Goal: Information Seeking & Learning: Learn about a topic

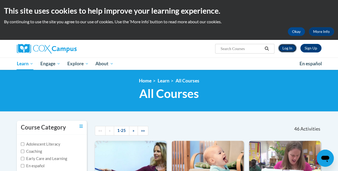
click at [291, 48] on link "Log In" at bounding box center [287, 48] width 18 height 9
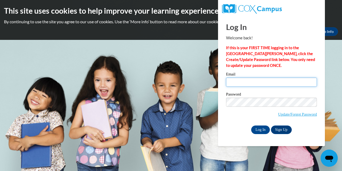
click at [240, 83] on input "Email" at bounding box center [271, 81] width 91 height 9
type input "[EMAIL_ADDRESS][DOMAIN_NAME]"
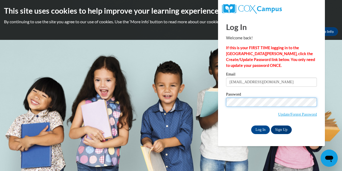
click at [251, 125] on input "Log In" at bounding box center [260, 129] width 19 height 9
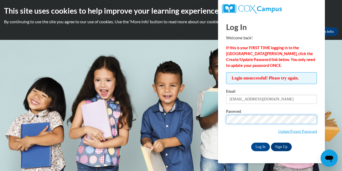
click at [251, 142] on input "Log In" at bounding box center [260, 146] width 19 height 9
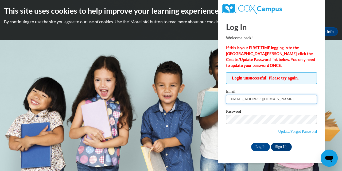
click at [280, 100] on input "[EMAIL_ADDRESS][DOMAIN_NAME]" at bounding box center [271, 99] width 91 height 9
type input "[EMAIL_ADDRESS][DOMAIN_NAME]"
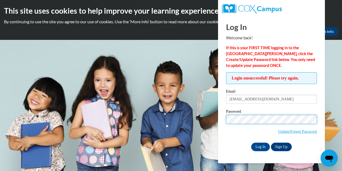
click at [251, 142] on input "Log In" at bounding box center [260, 146] width 19 height 9
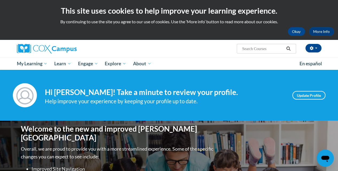
click at [250, 47] on input "Search..." at bounding box center [262, 48] width 43 height 6
type input "[MEDICAL_DATA]"
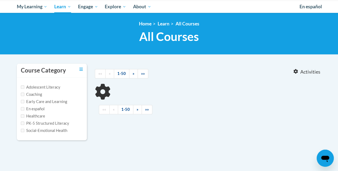
scroll to position [57, 0]
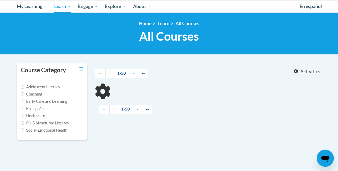
type input "[MEDICAL_DATA]"
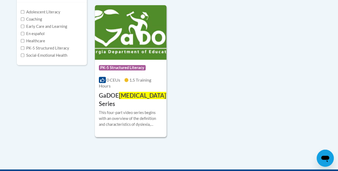
scroll to position [136, 0]
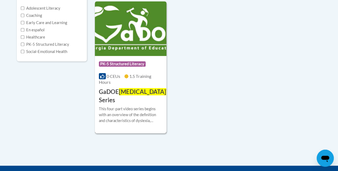
click at [120, 56] on div "Course Category: PK-5 Structured Literacy 0 CEUs 1.5 Training Hours COURSE GaDO…" at bounding box center [131, 80] width 72 height 48
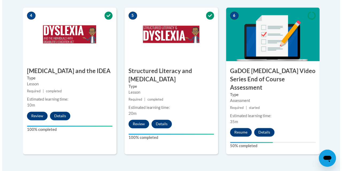
scroll to position [328, 0]
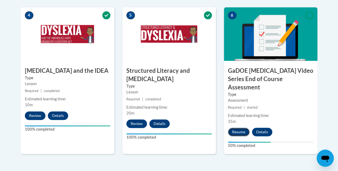
click at [234, 127] on button "Resume" at bounding box center [239, 131] width 22 height 9
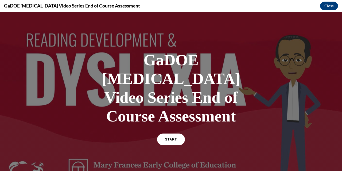
scroll to position [22, 0]
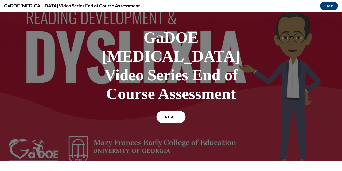
click at [170, 115] on span "START" at bounding box center [171, 117] width 12 height 4
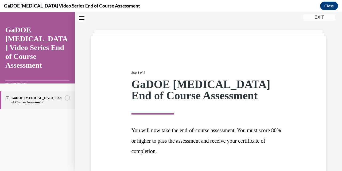
scroll to position [55, 0]
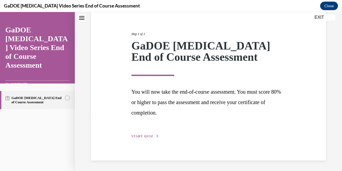
click at [151, 137] on span "START QUIZ" at bounding box center [142, 136] width 22 height 4
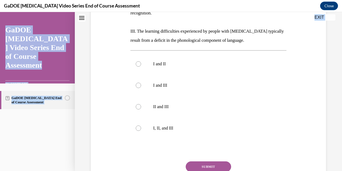
scroll to position [183, 0]
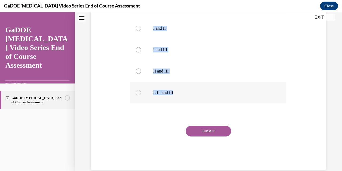
drag, startPoint x: 130, startPoint y: 49, endPoint x: 180, endPoint y: 86, distance: 61.9
click at [180, 86] on div "Question 01/22 The current IDA definition of dyslexia includes which of the fol…" at bounding box center [208, 30] width 156 height 278
copy div "The current IDA definition of dyslexia includes which of the following tenets? …"
click at [225, 46] on label "I and III" at bounding box center [208, 49] width 156 height 21
click at [141, 47] on input "I and III" at bounding box center [138, 49] width 5 height 5
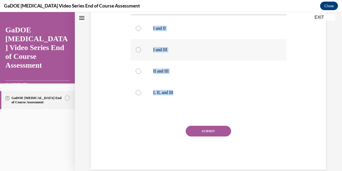
radio input "true"
click at [137, 90] on div at bounding box center [138, 92] width 5 height 5
click at [137, 90] on input "I, II, and III" at bounding box center [138, 92] width 5 height 5
radio input "true"
click at [196, 126] on button "SUBMIT" at bounding box center [208, 131] width 45 height 11
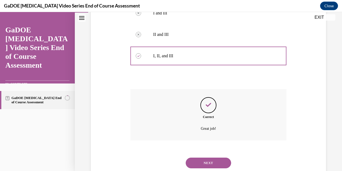
scroll to position [226, 0]
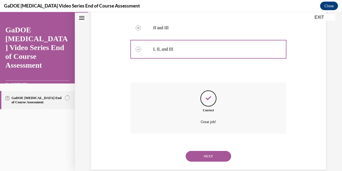
click at [203, 151] on button "NEXT" at bounding box center [208, 156] width 45 height 11
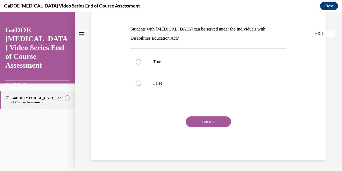
scroll to position [0, 0]
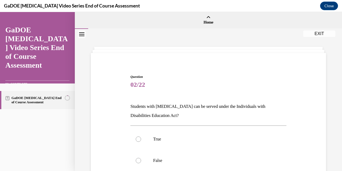
click at [126, 75] on div "Question 02/22 Students with dyslexia can be served under the Individuals with …" at bounding box center [208, 147] width 238 height 179
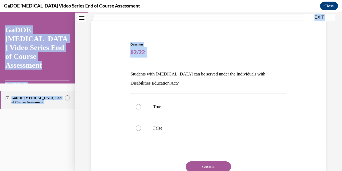
scroll to position [77, 0]
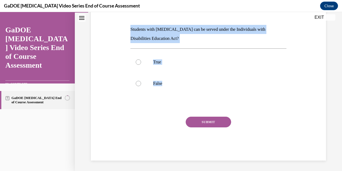
drag, startPoint x: 128, startPoint y: 101, endPoint x: 186, endPoint y: 98, distance: 57.3
click at [186, 98] on div "Question 02/22 Students with dyslexia can be served under the Individuals with …" at bounding box center [208, 74] width 158 height 171
copy div "Students with dyslexia can be served under the Individuals with Disabilities Ed…"
click at [139, 66] on label "True" at bounding box center [208, 61] width 156 height 21
click at [139, 65] on input "True" at bounding box center [138, 61] width 5 height 5
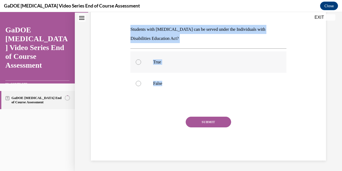
radio input "true"
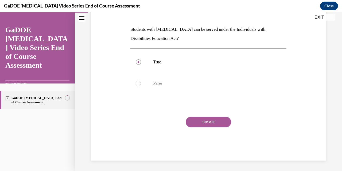
click at [191, 121] on button "SUBMIT" at bounding box center [208, 121] width 45 height 11
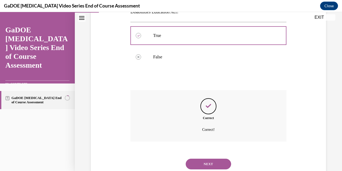
scroll to position [104, 0]
click at [193, 164] on button "NEXT" at bounding box center [208, 163] width 45 height 11
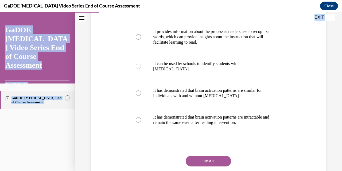
scroll to position [137, 0]
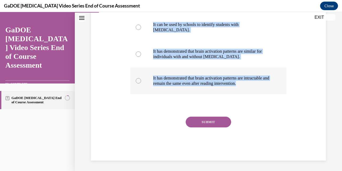
drag, startPoint x: 127, startPoint y: 54, endPoint x: 253, endPoint y: 87, distance: 129.7
click at [253, 87] on div "Question 03/22 One advantage of neuroimaging research is that It provides infor…" at bounding box center [208, 40] width 238 height 239
copy div "One advantage of neuroimaging research is that It provides information about th…"
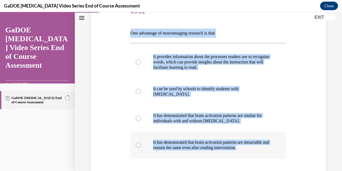
scroll to position [73, 0]
click at [140, 61] on div at bounding box center [138, 61] width 5 height 5
click at [140, 61] on input "It provides information about the processes readers use to recognize words, whi…" at bounding box center [138, 61] width 5 height 5
radio input "true"
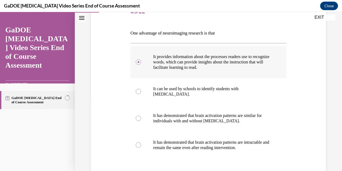
scroll to position [137, 0]
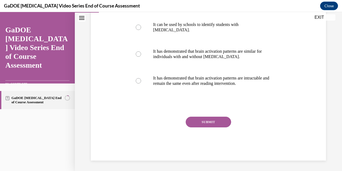
click at [205, 122] on button "SUBMIT" at bounding box center [208, 121] width 45 height 11
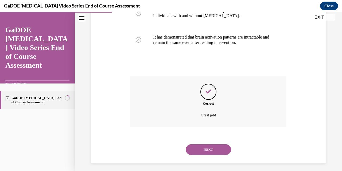
scroll to position [181, 0]
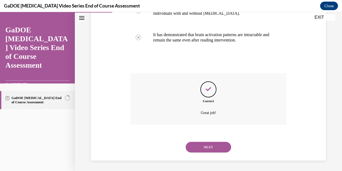
click at [208, 146] on button "NEXT" at bounding box center [208, 147] width 45 height 11
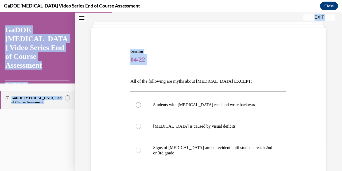
scroll to position [116, 0]
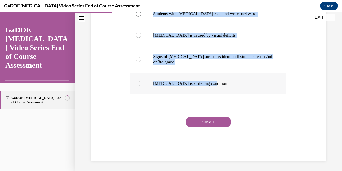
drag, startPoint x: 129, startPoint y: 105, endPoint x: 224, endPoint y: 91, distance: 96.4
click at [224, 91] on div "Question 04/22 All of the following are myths about dyslexia EXCEPT: Students w…" at bounding box center [208, 55] width 158 height 210
copy div "All of the following are myths about dyslexia EXCEPT: Students with dyslexia re…"
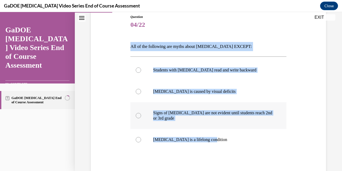
scroll to position [74, 0]
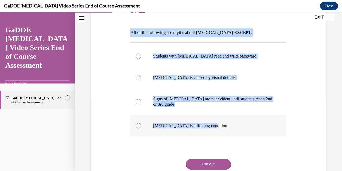
click at [137, 123] on div at bounding box center [138, 125] width 5 height 5
click at [137, 123] on input "Dyslexia is a lifelong condition" at bounding box center [138, 125] width 5 height 5
radio input "true"
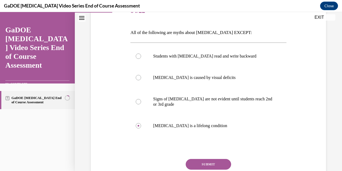
click at [204, 163] on button "SUBMIT" at bounding box center [208, 164] width 45 height 11
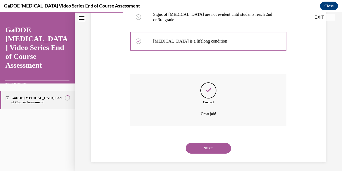
scroll to position [159, 0]
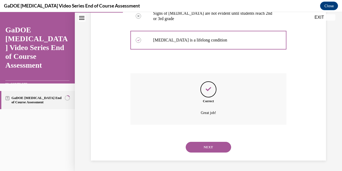
click at [206, 144] on button "NEXT" at bounding box center [208, 147] width 45 height 11
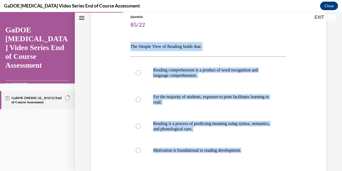
scroll to position [92, 0]
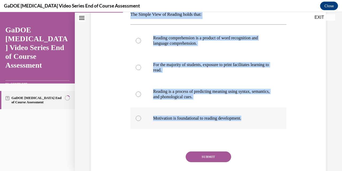
drag, startPoint x: 127, startPoint y: 63, endPoint x: 255, endPoint y: 118, distance: 139.9
click at [255, 118] on div "Question 05/22 The Simple View of Reading holds that: Reading comprehension is …" at bounding box center [208, 80] width 238 height 229
copy div "The Simple View of Reading holds that: Reading comprehension is a product of wo…"
click at [137, 41] on div at bounding box center [138, 40] width 5 height 5
click at [137, 41] on input "Reading comprehension is a product of word recognition and language comprehensi…" at bounding box center [138, 40] width 5 height 5
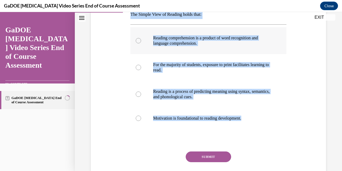
radio input "true"
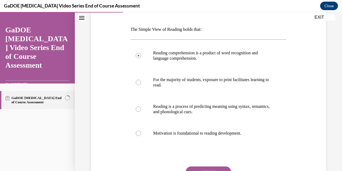
scroll to position [103, 0]
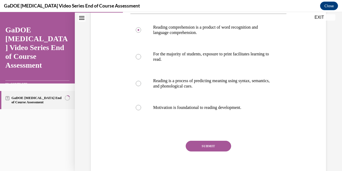
click at [201, 149] on button "SUBMIT" at bounding box center [208, 145] width 45 height 11
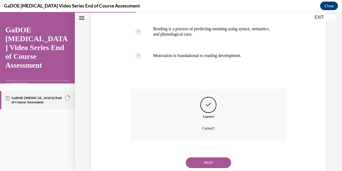
scroll to position [170, 0]
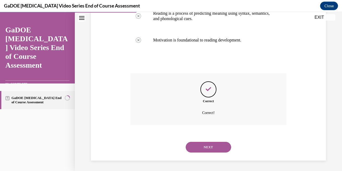
click at [204, 148] on button "NEXT" at bounding box center [208, 147] width 45 height 11
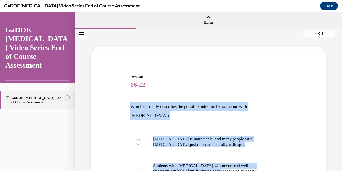
scroll to position [132, 0]
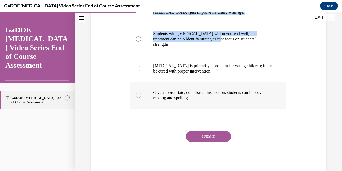
drag, startPoint x: 128, startPoint y: 106, endPoint x: 241, endPoint y: 83, distance: 115.3
click at [241, 83] on div "Question 06/22 Which correctly describes the possible outcome for someone with …" at bounding box center [208, 50] width 238 height 248
copy div "Which correctly describes the possible outcome for someone with dyslexia? Dysle…"
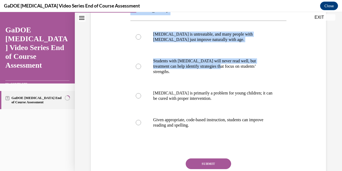
scroll to position [104, 0]
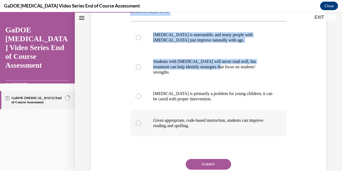
click at [137, 120] on div at bounding box center [138, 122] width 5 height 5
click at [137, 120] on input "Given appropriate, code-based instruction, students can improve reading and spe…" at bounding box center [138, 122] width 5 height 5
radio input "true"
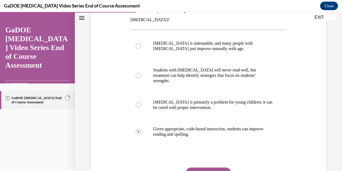
click at [196, 167] on button "SUBMIT" at bounding box center [208, 172] width 45 height 11
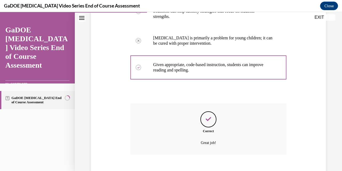
scroll to position [175, 0]
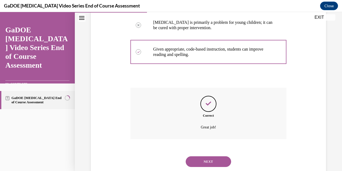
click at [198, 156] on button "NEXT" at bounding box center [208, 161] width 45 height 11
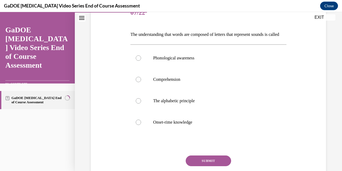
scroll to position [72, 0]
drag, startPoint x: 129, startPoint y: 33, endPoint x: 207, endPoint y: 136, distance: 129.8
click at [207, 136] on div "Question 07/22 The understanding that words are composed of letters that repres…" at bounding box center [208, 97] width 158 height 205
copy div "The understanding that words are composed of letters that represent sounds is c…"
click at [136, 107] on label "The alphabetic principle" at bounding box center [208, 100] width 156 height 21
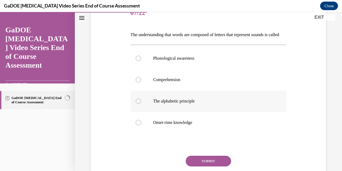
click at [136, 104] on input "The alphabetic principle" at bounding box center [138, 100] width 5 height 5
radio input "true"
click at [195, 166] on button "SUBMIT" at bounding box center [208, 160] width 45 height 11
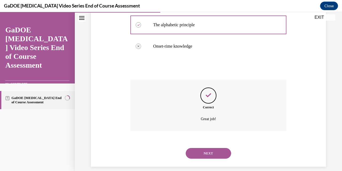
scroll to position [163, 0]
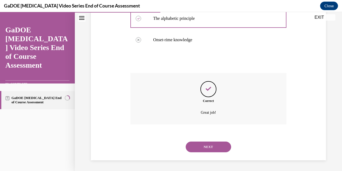
click at [207, 143] on button "NEXT" at bounding box center [208, 146] width 45 height 11
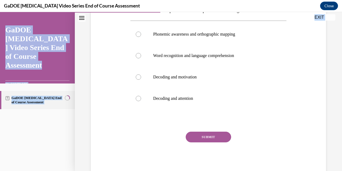
scroll to position [111, 0]
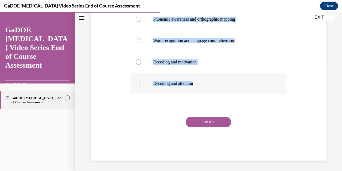
drag, startPoint x: 127, startPoint y: 105, endPoint x: 202, endPoint y: 89, distance: 77.2
click at [202, 89] on div "Question 08/22 What are the two components of the Simple View of Reading? Phone…" at bounding box center [208, 54] width 238 height 213
copy div "What are the two components of the Simple View of Reading? Phonemic awareness a…"
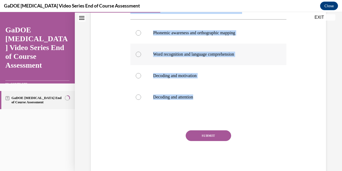
click at [138, 53] on div at bounding box center [138, 54] width 5 height 5
click at [138, 53] on input "Word recognition and language comprehension" at bounding box center [138, 54] width 5 height 5
radio input "true"
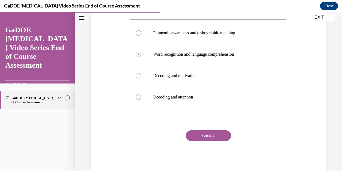
click at [189, 134] on button "SUBMIT" at bounding box center [208, 135] width 45 height 11
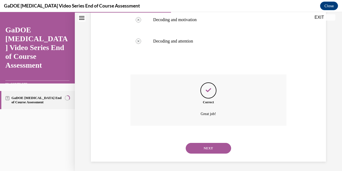
scroll to position [154, 0]
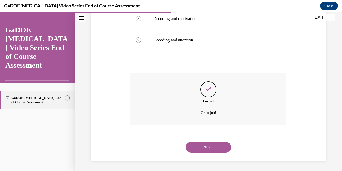
click at [195, 149] on button "NEXT" at bounding box center [208, 147] width 45 height 11
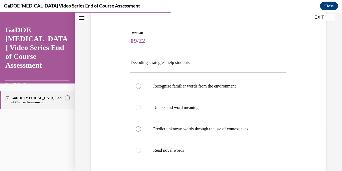
scroll to position [44, 0]
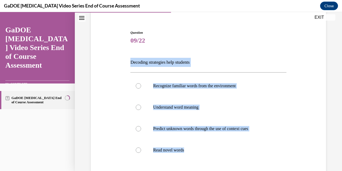
drag, startPoint x: 126, startPoint y: 60, endPoint x: 194, endPoint y: 163, distance: 123.8
click at [194, 163] on div "Question 09/22 Decoding strategies help students Recognize familiar words from …" at bounding box center [208, 120] width 238 height 213
copy div "Decoding strategies help students Recognize familiar words from the environment…"
click at [139, 145] on label "Read novel words" at bounding box center [208, 149] width 156 height 21
click at [139, 147] on input "Read novel words" at bounding box center [138, 149] width 5 height 5
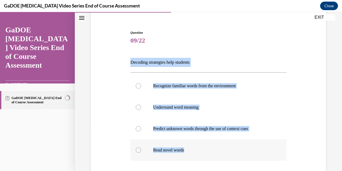
radio input "true"
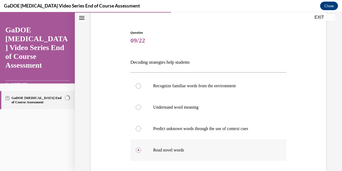
scroll to position [111, 0]
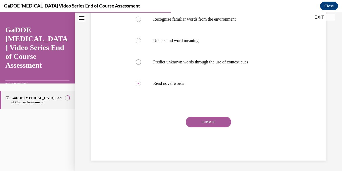
click at [203, 120] on button "SUBMIT" at bounding box center [208, 121] width 45 height 11
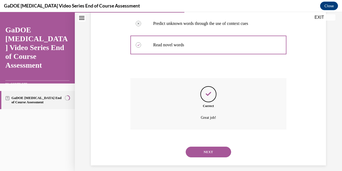
scroll to position [154, 0]
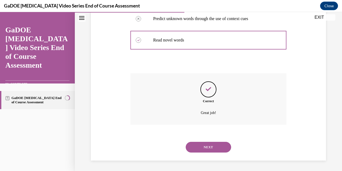
click at [203, 147] on button "NEXT" at bounding box center [208, 147] width 45 height 11
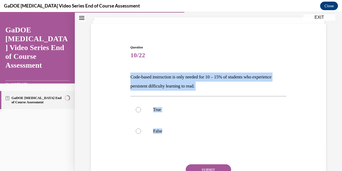
scroll to position [46, 0]
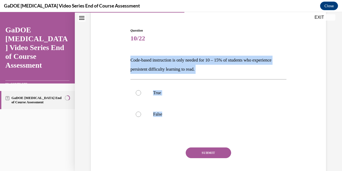
drag, startPoint x: 126, startPoint y: 105, endPoint x: 176, endPoint y: 169, distance: 81.4
click at [176, 169] on div "Question 10/22 Code-based instruction is only needed for 10 – 15% of students w…" at bounding box center [208, 101] width 238 height 179
copy div "Code-based instruction is only needed for 10 – 15% of students who experience p…"
click at [138, 114] on div at bounding box center [138, 113] width 5 height 5
click at [138, 114] on input "False" at bounding box center [138, 113] width 5 height 5
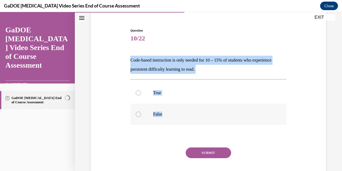
radio input "true"
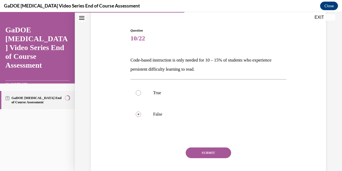
click at [194, 153] on button "SUBMIT" at bounding box center [208, 152] width 45 height 11
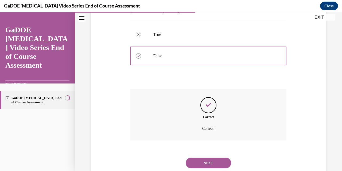
scroll to position [105, 0]
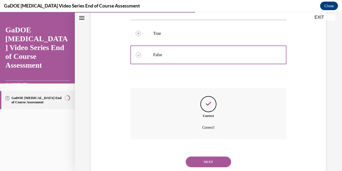
click at [213, 163] on button "NEXT" at bounding box center [208, 161] width 45 height 11
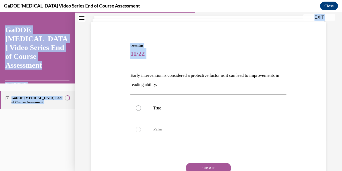
scroll to position [77, 0]
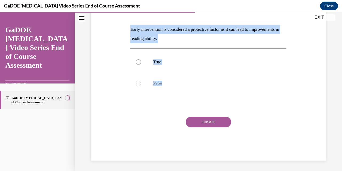
drag, startPoint x: 127, startPoint y: 102, endPoint x: 183, endPoint y: 103, distance: 56.9
click at [183, 103] on div "Question 11/22 Early intervention is considered a protective factor as it can l…" at bounding box center [208, 70] width 238 height 179
click at [139, 62] on div at bounding box center [138, 61] width 5 height 5
click at [139, 62] on input "True" at bounding box center [138, 61] width 5 height 5
radio input "true"
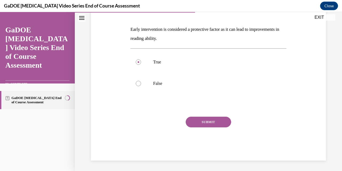
click at [199, 125] on button "SUBMIT" at bounding box center [208, 121] width 45 height 11
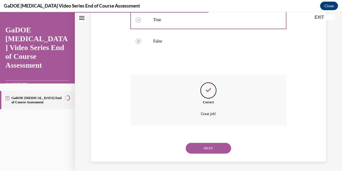
scroll to position [120, 0]
click at [202, 150] on button "NEXT" at bounding box center [208, 147] width 45 height 11
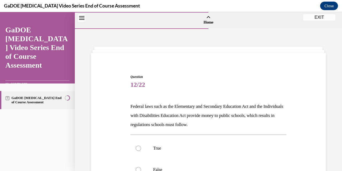
scroll to position [52, 0]
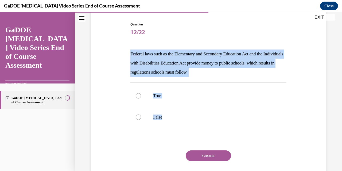
drag, startPoint x: 126, startPoint y: 53, endPoint x: 167, endPoint y: 127, distance: 85.0
click at [167, 127] on div "Question 12/22 Federal laws such as the Elementary and Secondary Education Act …" at bounding box center [208, 100] width 238 height 188
click at [138, 96] on div at bounding box center [138, 95] width 5 height 5
click at [138, 96] on input "True" at bounding box center [138, 95] width 5 height 5
radio input "true"
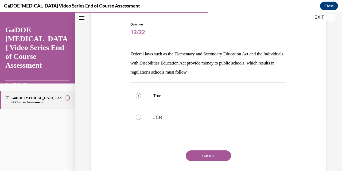
click at [197, 154] on button "SUBMIT" at bounding box center [208, 155] width 45 height 11
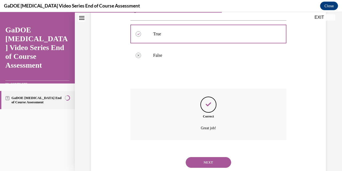
scroll to position [129, 0]
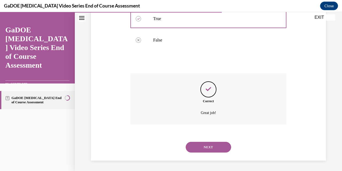
click at [204, 149] on button "NEXT" at bounding box center [208, 147] width 45 height 11
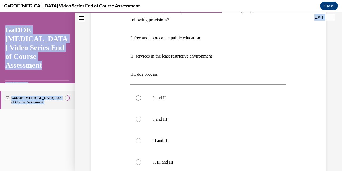
scroll to position [174, 0]
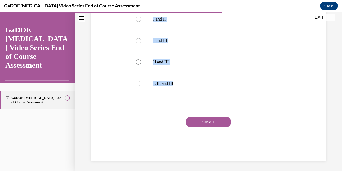
drag, startPoint x: 127, startPoint y: 103, endPoint x: 179, endPoint y: 102, distance: 51.8
click at [179, 102] on div "Question 13/22 Students found eligible for special education services have a le…" at bounding box center [208, 22] width 238 height 276
click at [137, 83] on div at bounding box center [138, 83] width 5 height 5
click at [137, 83] on input "I, II, and III" at bounding box center [138, 83] width 5 height 5
radio input "true"
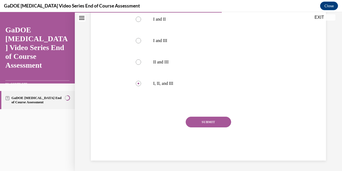
click at [192, 124] on button "SUBMIT" at bounding box center [208, 121] width 45 height 11
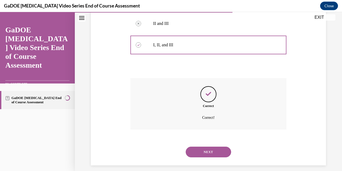
scroll to position [217, 0]
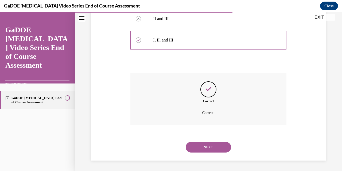
click at [201, 146] on button "NEXT" at bounding box center [208, 147] width 45 height 11
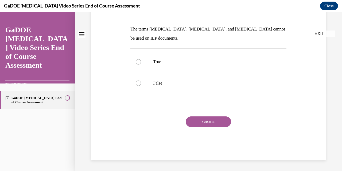
scroll to position [0, 0]
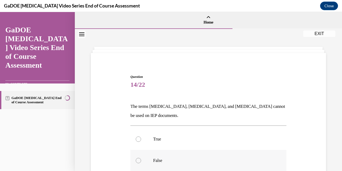
click at [137, 160] on div at bounding box center [138, 160] width 5 height 5
click at [137, 160] on input "False" at bounding box center [138, 160] width 5 height 5
radio input "true"
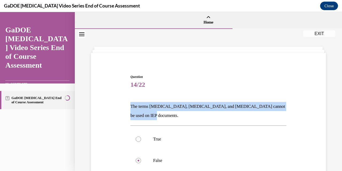
drag, startPoint x: 158, startPoint y: 116, endPoint x: 121, endPoint y: 104, distance: 38.4
click at [121, 104] on div "Question 14/22 The terms dyslexia, dyscalculia, and dysgraphia cannot be used o…" at bounding box center [208, 147] width 238 height 179
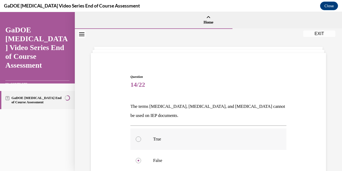
click at [138, 139] on div at bounding box center [138, 138] width 5 height 5
click at [138, 139] on input "True" at bounding box center [138, 138] width 5 height 5
radio input "true"
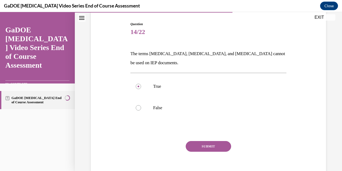
click at [208, 143] on button "SUBMIT" at bounding box center [208, 146] width 45 height 11
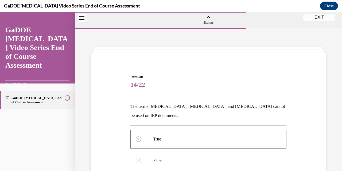
scroll to position [120, 0]
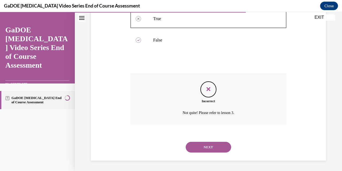
click at [212, 147] on button "NEXT" at bounding box center [208, 147] width 45 height 11
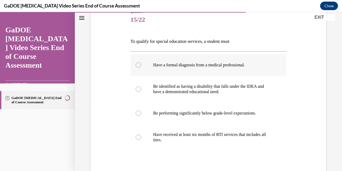
scroll to position [66, 0]
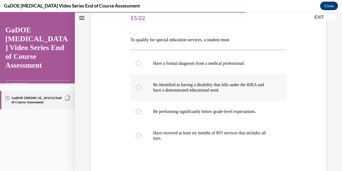
click at [196, 92] on p "Be identified as having a disability that falls under the IDEA and have a demon…" at bounding box center [213, 87] width 120 height 11
click at [141, 90] on input "Be identified as having a disability that falls under the IDEA and have a demon…" at bounding box center [138, 87] width 5 height 5
radio input "true"
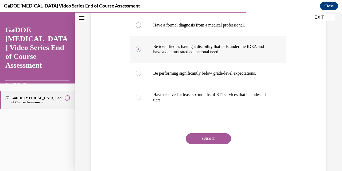
scroll to position [106, 0]
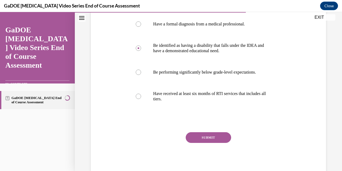
click at [210, 137] on button "SUBMIT" at bounding box center [208, 137] width 45 height 11
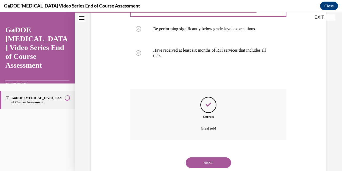
scroll to position [164, 0]
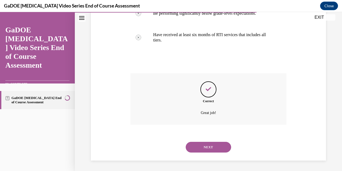
click at [207, 146] on button "NEXT" at bounding box center [208, 147] width 45 height 11
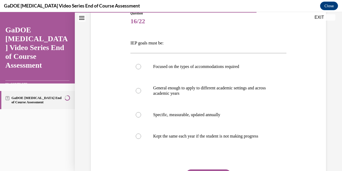
scroll to position [64, 0]
click at [171, 116] on p "Specific, measurable, updated annually" at bounding box center [213, 113] width 120 height 5
click at [141, 116] on input "Specific, measurable, updated annually" at bounding box center [138, 113] width 5 height 5
radio input "true"
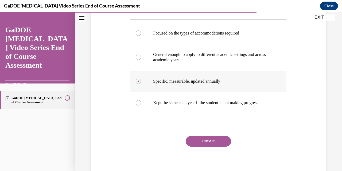
scroll to position [121, 0]
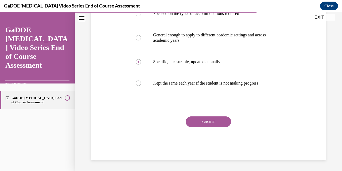
click at [201, 120] on button "SUBMIT" at bounding box center [208, 121] width 45 height 11
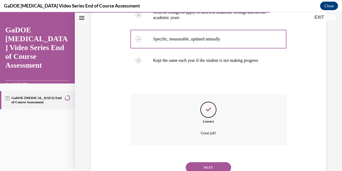
scroll to position [164, 0]
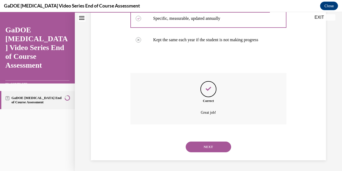
click at [201, 150] on button "NEXT" at bounding box center [208, 146] width 45 height 11
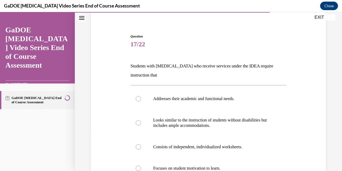
scroll to position [41, 0]
click at [202, 101] on label "Addresses their academic and functional needs." at bounding box center [208, 98] width 156 height 21
click at [141, 101] on input "Addresses their academic and functional needs." at bounding box center [138, 98] width 5 height 5
radio input "true"
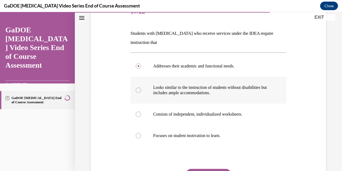
scroll to position [77, 0]
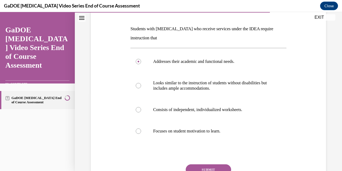
click at [206, 167] on button "SUBMIT" at bounding box center [208, 169] width 45 height 11
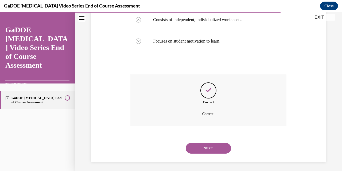
scroll to position [168, 0]
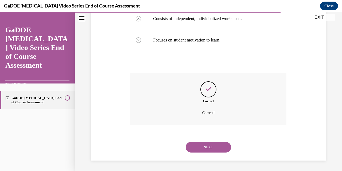
click at [208, 148] on button "NEXT" at bounding box center [208, 147] width 45 height 11
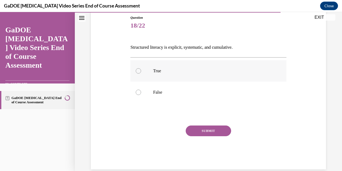
click at [143, 70] on label "True" at bounding box center [208, 70] width 156 height 21
click at [141, 70] on input "True" at bounding box center [138, 70] width 5 height 5
radio input "true"
click at [207, 128] on button "SUBMIT" at bounding box center [208, 130] width 45 height 11
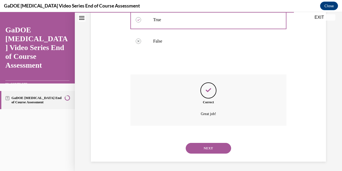
scroll to position [111, 0]
click at [206, 144] on button "NEXT" at bounding box center [208, 147] width 45 height 11
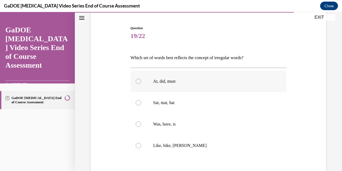
scroll to position [53, 0]
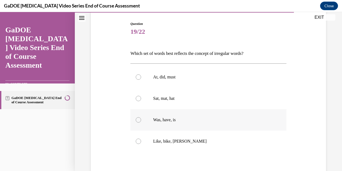
click at [168, 120] on p "Was, have, is" at bounding box center [213, 119] width 120 height 5
click at [141, 120] on input "Was, have, is" at bounding box center [138, 119] width 5 height 5
radio input "true"
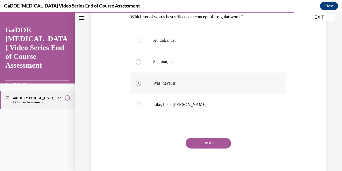
scroll to position [91, 0]
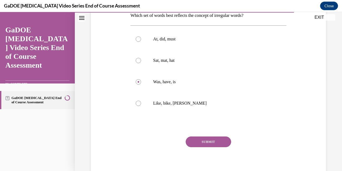
click at [199, 139] on button "SUBMIT" at bounding box center [208, 141] width 45 height 11
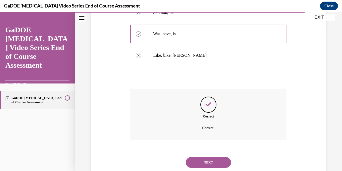
scroll to position [154, 0]
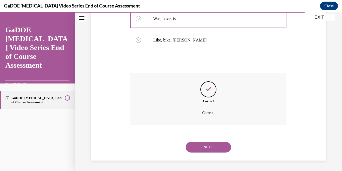
click at [205, 146] on button "NEXT" at bounding box center [208, 147] width 45 height 11
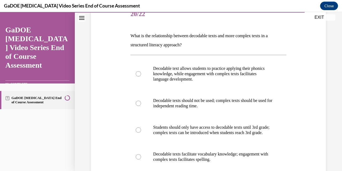
scroll to position [71, 0]
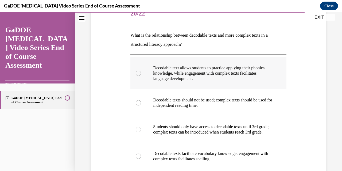
click at [224, 80] on p "Decodable text allows students to practice applying their phonics knowledge, wh…" at bounding box center [213, 73] width 120 height 16
click at [141, 76] on input "Decodable text allows students to practice applying their phonics knowledge, wh…" at bounding box center [138, 72] width 5 height 5
radio input "true"
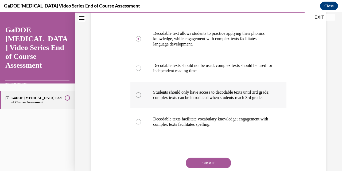
scroll to position [106, 0]
click at [200, 167] on button "SUBMIT" at bounding box center [208, 162] width 45 height 11
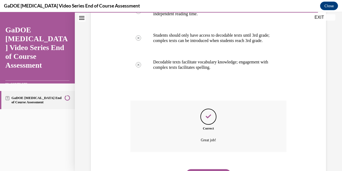
scroll to position [195, 0]
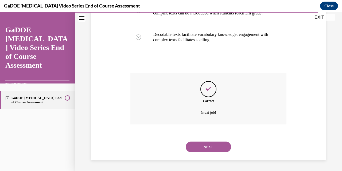
click at [208, 144] on button "NEXT" at bounding box center [208, 146] width 45 height 11
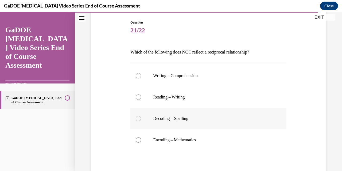
scroll to position [57, 0]
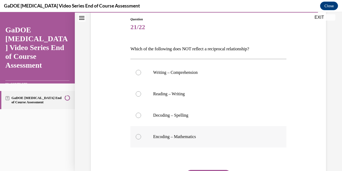
click at [144, 136] on label "Encoding – Mathematics" at bounding box center [208, 136] width 156 height 21
click at [141, 136] on input "Encoding – Mathematics" at bounding box center [138, 136] width 5 height 5
radio input "true"
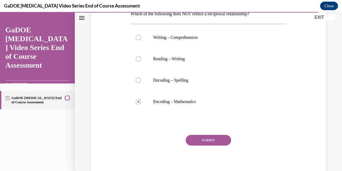
click at [202, 142] on button "SUBMIT" at bounding box center [208, 140] width 45 height 11
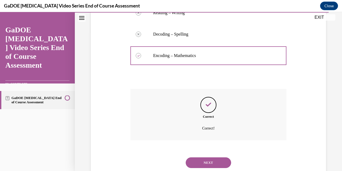
scroll to position [154, 0]
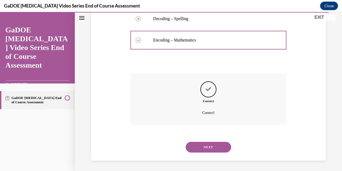
click at [204, 143] on button "NEXT" at bounding box center [208, 147] width 45 height 11
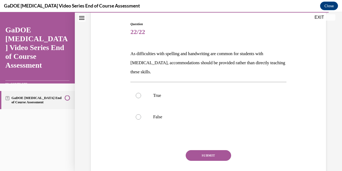
scroll to position [54, 0]
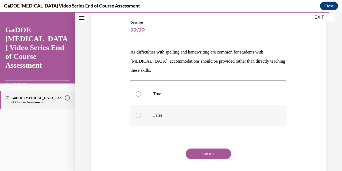
click at [155, 115] on p "False" at bounding box center [213, 114] width 120 height 5
click at [141, 115] on input "False" at bounding box center [138, 114] width 5 height 5
radio input "true"
click at [209, 153] on button "SUBMIT" at bounding box center [208, 153] width 45 height 11
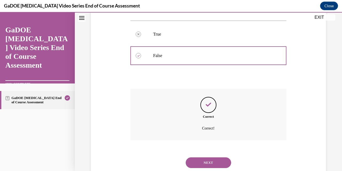
scroll to position [129, 0]
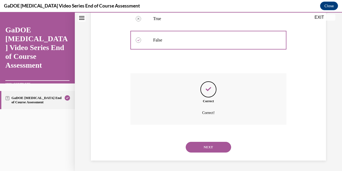
click at [207, 144] on button "NEXT" at bounding box center [208, 147] width 45 height 11
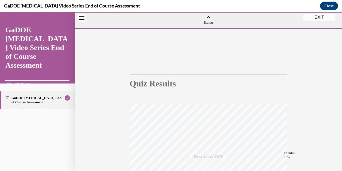
scroll to position [115, 0]
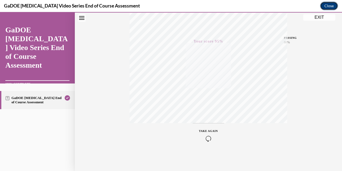
click at [324, 6] on button "Close" at bounding box center [329, 6] width 18 height 9
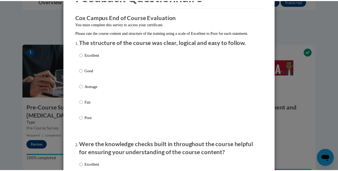
scroll to position [0, 0]
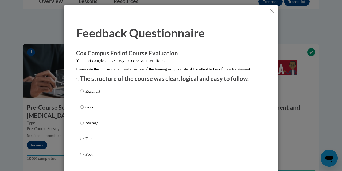
click at [273, 9] on button "Close" at bounding box center [271, 10] width 7 height 7
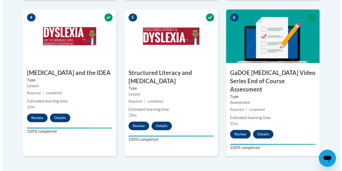
scroll to position [340, 0]
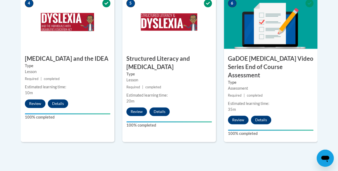
click at [288, 85] on div "Assessment" at bounding box center [270, 88] width 85 height 6
click at [260, 62] on h3 "GaDOE [MEDICAL_DATA] Video Series End of Course Assessment" at bounding box center [270, 66] width 93 height 25
click at [239, 115] on button "Review" at bounding box center [238, 119] width 21 height 9
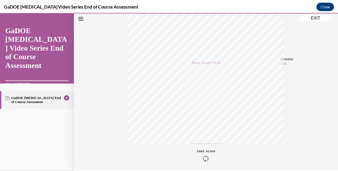
scroll to position [115, 0]
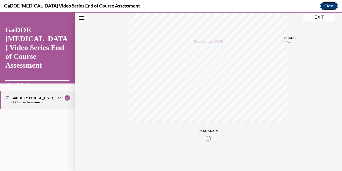
click at [330, 6] on button "Close" at bounding box center [329, 6] width 18 height 9
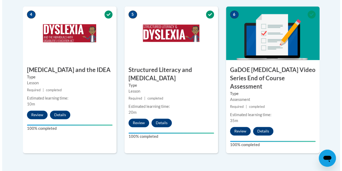
scroll to position [330, 0]
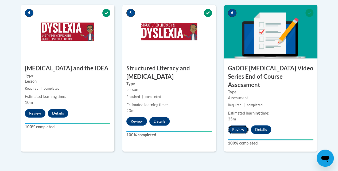
click at [239, 125] on button "Review" at bounding box center [238, 129] width 21 height 9
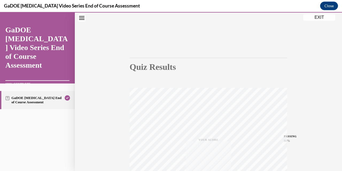
scroll to position [115, 0]
click at [319, 18] on button "EXIT" at bounding box center [319, 17] width 32 height 6
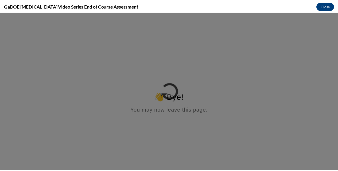
scroll to position [0, 0]
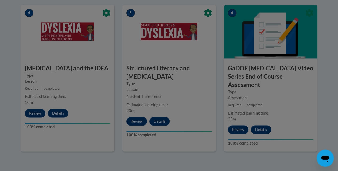
click at [261, 121] on div at bounding box center [169, 85] width 338 height 171
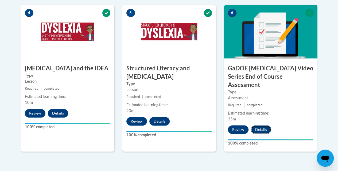
click at [261, 125] on button "Details" at bounding box center [261, 129] width 20 height 9
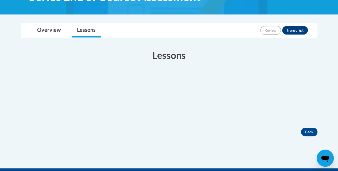
scroll to position [111, 0]
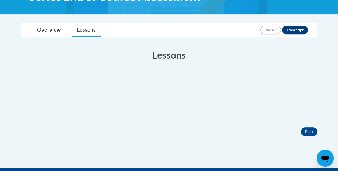
drag, startPoint x: 295, startPoint y: 31, endPoint x: 315, endPoint y: 92, distance: 64.6
click at [315, 92] on div "Completed Your Progress" at bounding box center [169, 96] width 296 height 48
click at [50, 28] on link "Overview" at bounding box center [49, 30] width 34 height 14
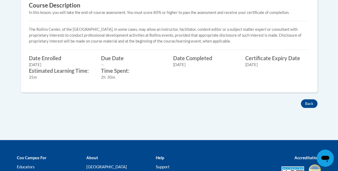
scroll to position [258, 0]
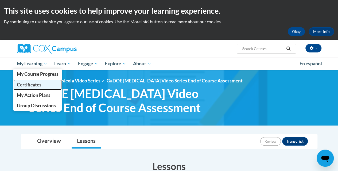
click at [33, 87] on span "Certificates" at bounding box center [29, 85] width 25 height 6
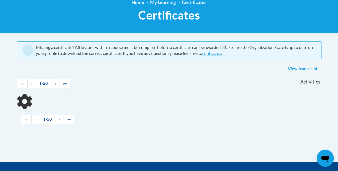
scroll to position [92, 0]
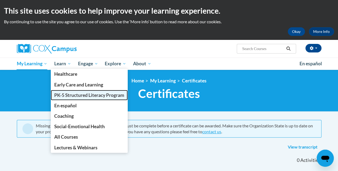
click at [66, 95] on span "PK-5 Structured Literacy Program" at bounding box center [89, 95] width 70 height 6
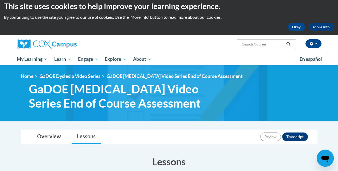
scroll to position [3, 0]
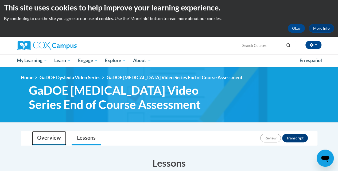
click at [49, 136] on link "Overview" at bounding box center [49, 138] width 34 height 14
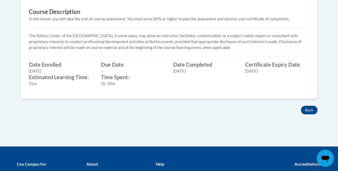
scroll to position [252, 0]
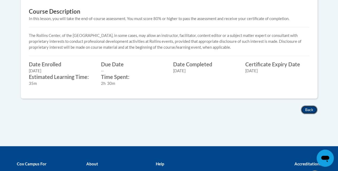
click at [309, 110] on button "Back" at bounding box center [309, 109] width 17 height 9
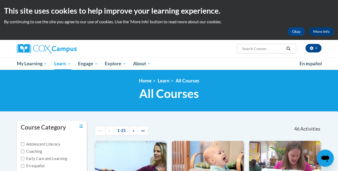
click at [262, 49] on input "Search..." at bounding box center [262, 48] width 43 height 6
type input "[MEDICAL_DATA]"
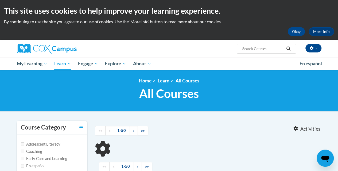
type input "[MEDICAL_DATA]"
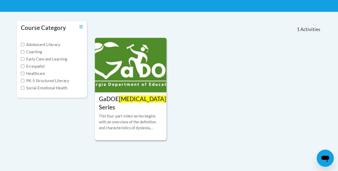
scroll to position [100, 0]
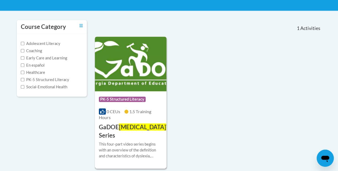
click at [115, 127] on h3 "GaDOE Dyslexia Video Series" at bounding box center [140, 131] width 83 height 17
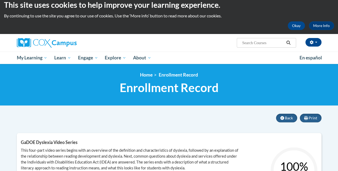
scroll to position [5, 0]
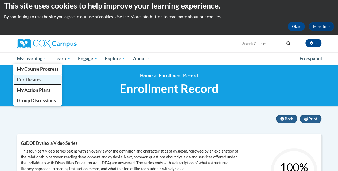
click at [28, 79] on span "Certificates" at bounding box center [29, 80] width 25 height 6
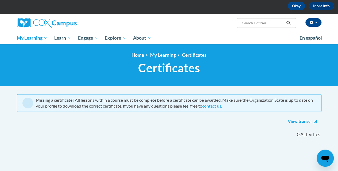
scroll to position [25, 0]
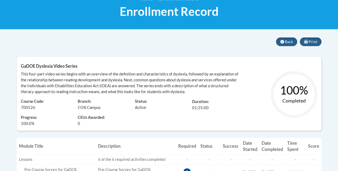
scroll to position [82, 0]
